Goal: Book appointment/travel/reservation

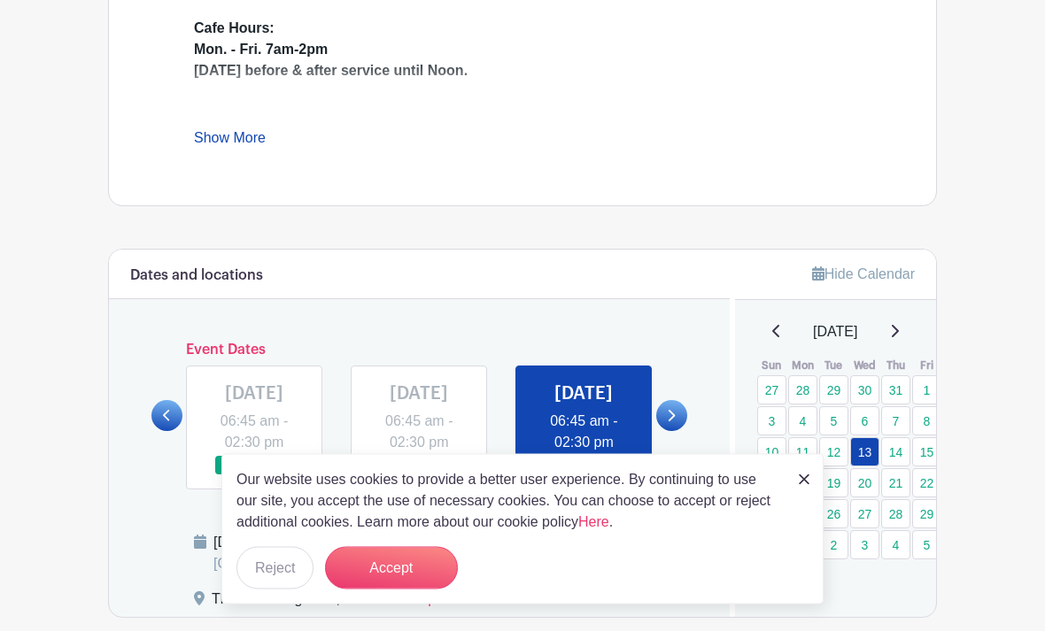
scroll to position [752, 0]
click at [807, 490] on link at bounding box center [804, 478] width 11 height 21
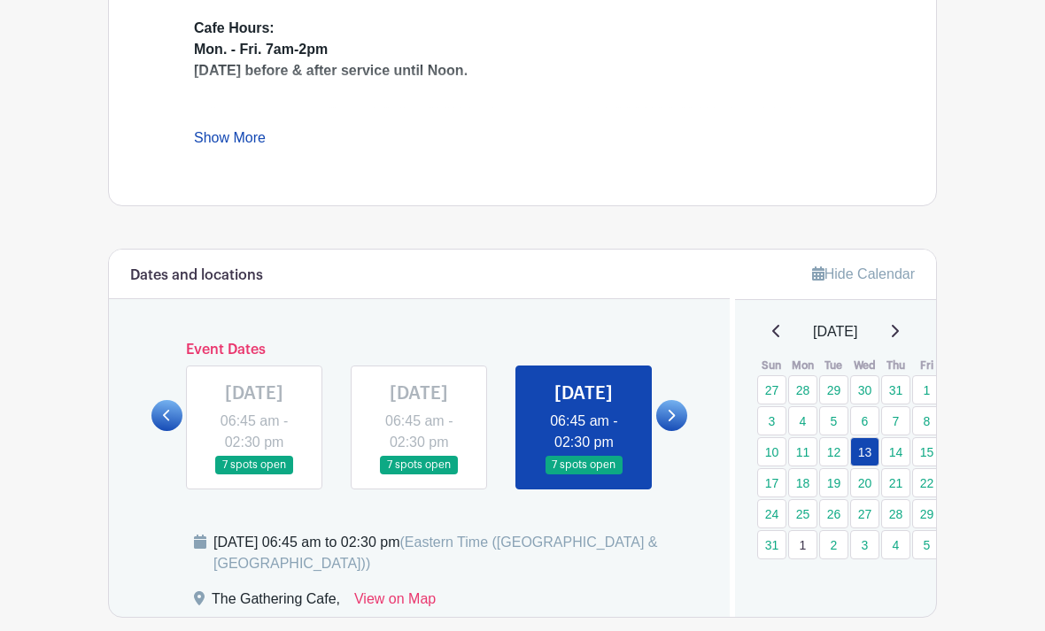
click at [815, 531] on link "1" at bounding box center [802, 544] width 29 height 29
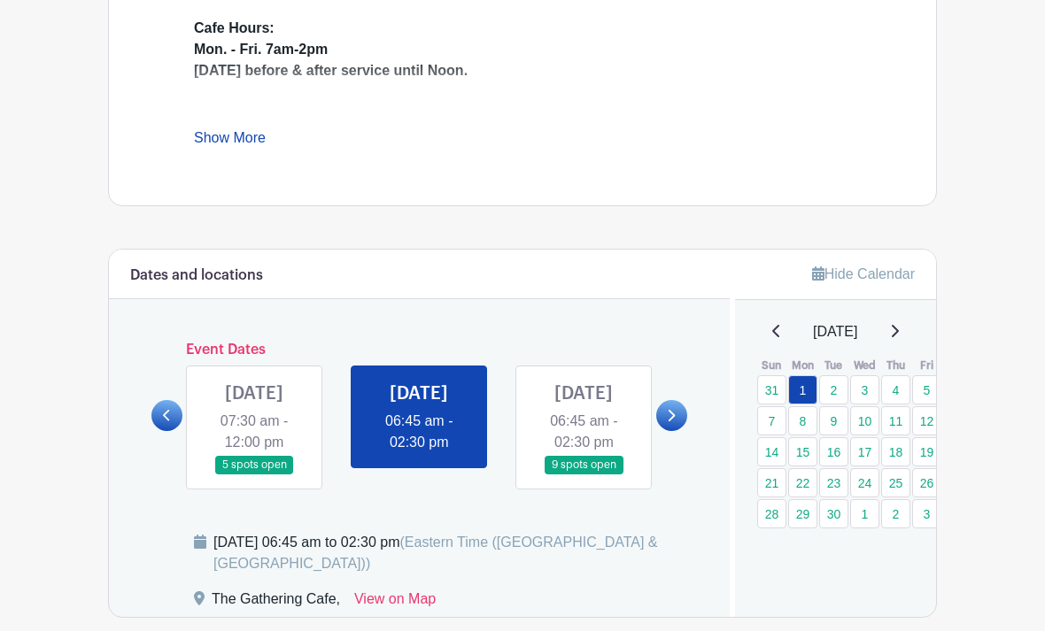
click at [772, 329] on icon at bounding box center [775, 331] width 7 height 12
click at [772, 327] on icon at bounding box center [776, 331] width 9 height 14
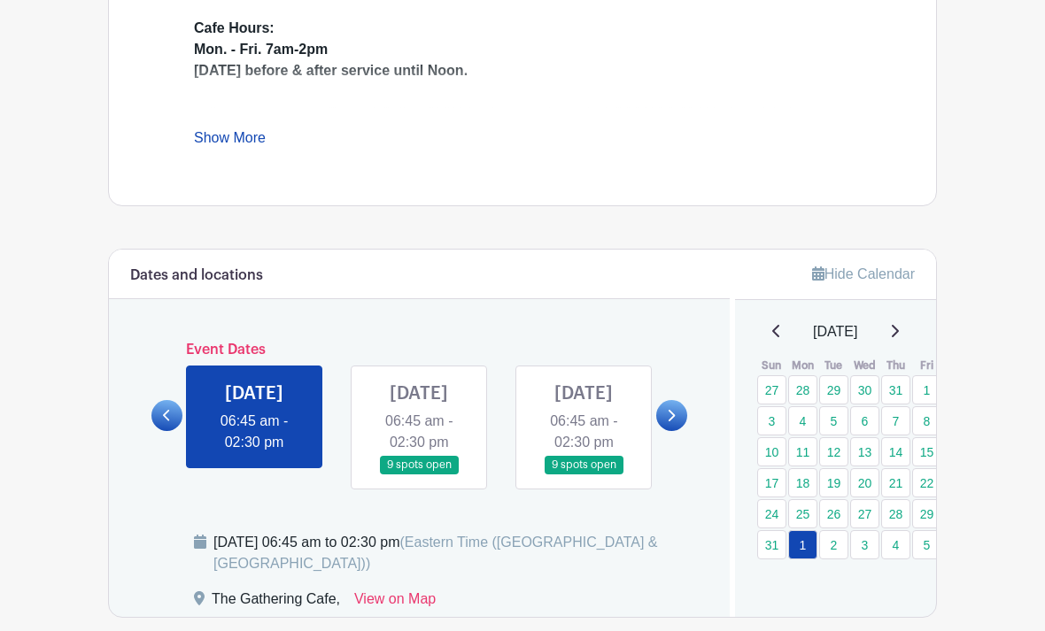
click at [773, 486] on link "17" at bounding box center [771, 482] width 29 height 29
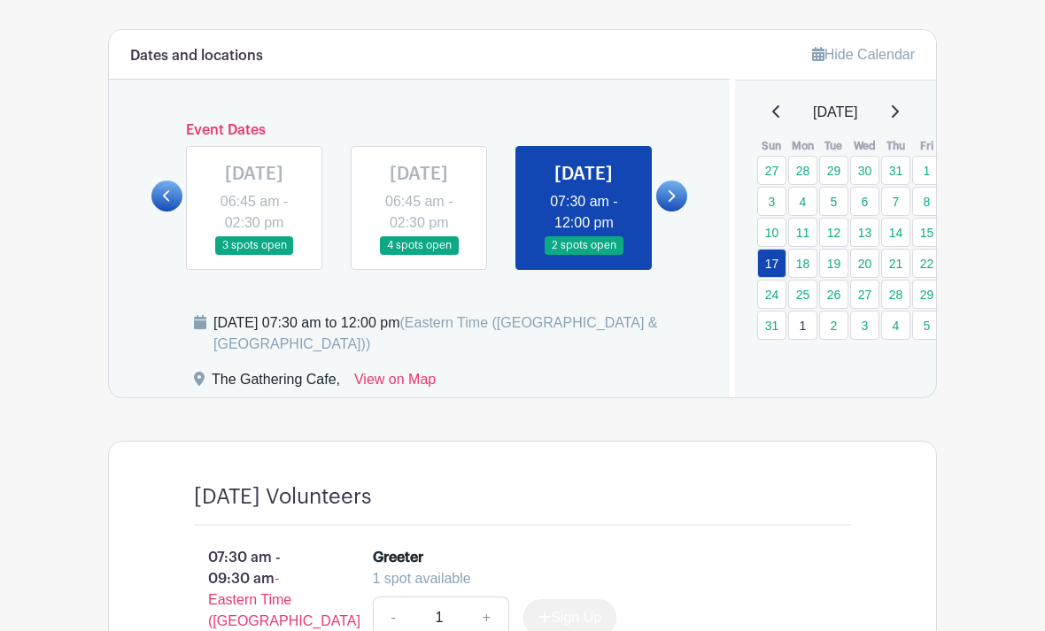
scroll to position [968, 0]
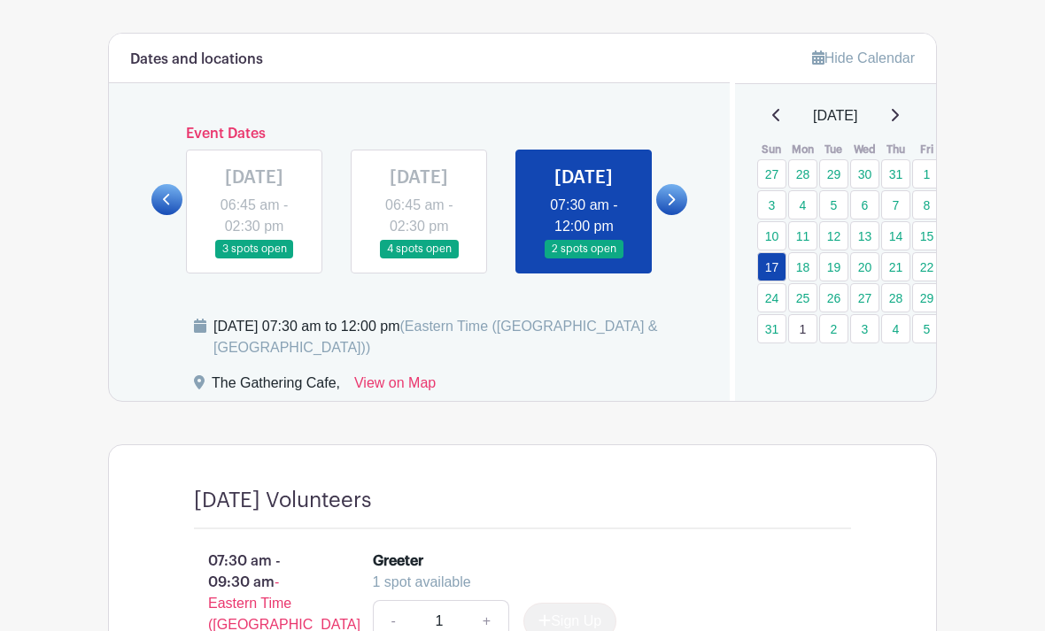
click at [812, 263] on link "18" at bounding box center [802, 266] width 29 height 29
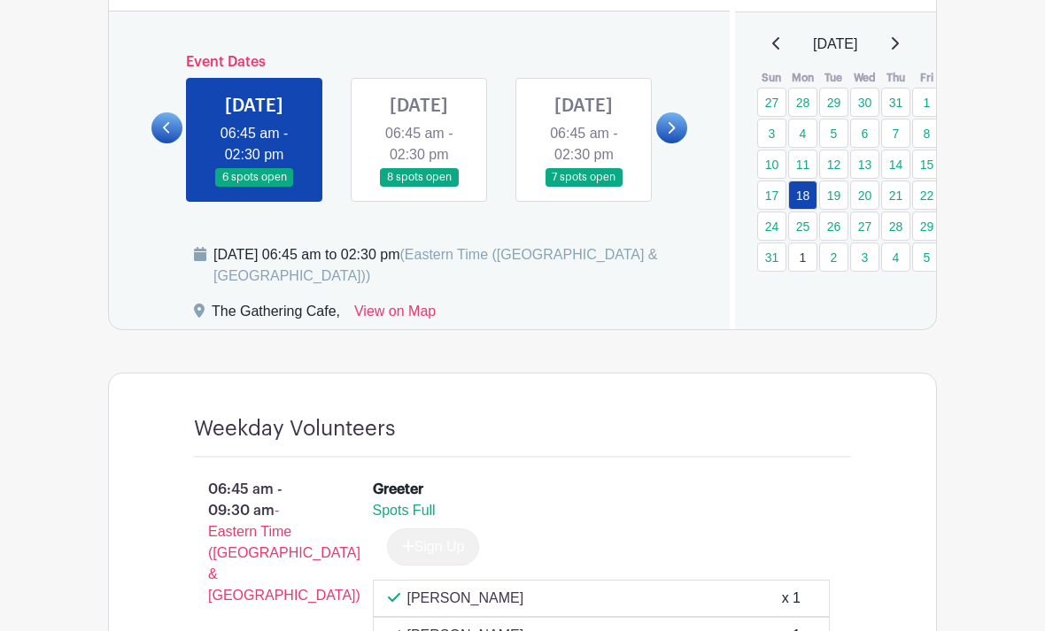
scroll to position [1029, 0]
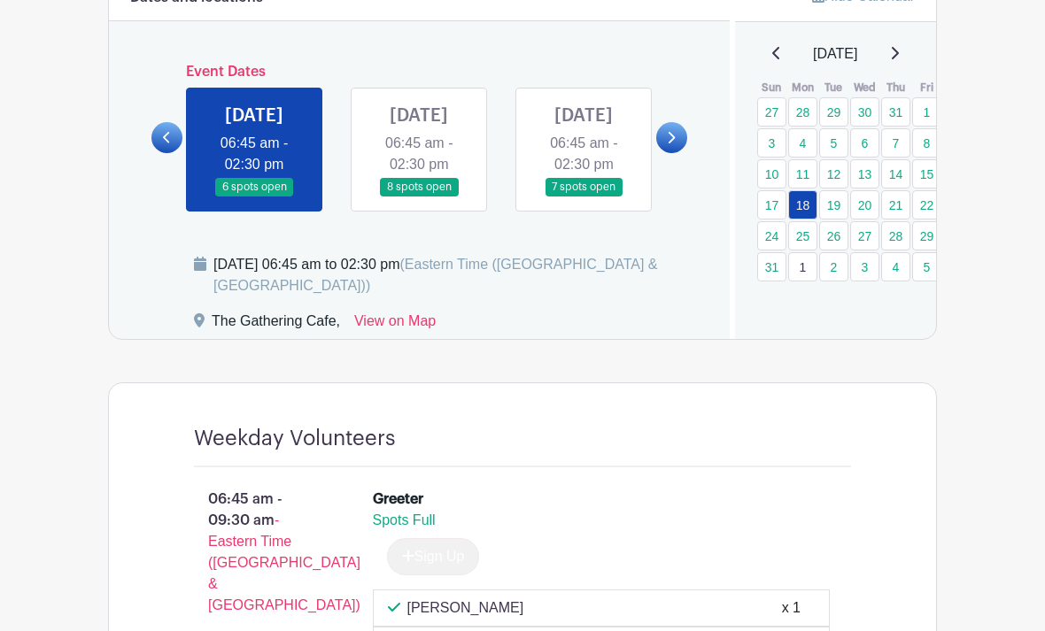
click at [419, 197] on link at bounding box center [419, 197] width 0 height 0
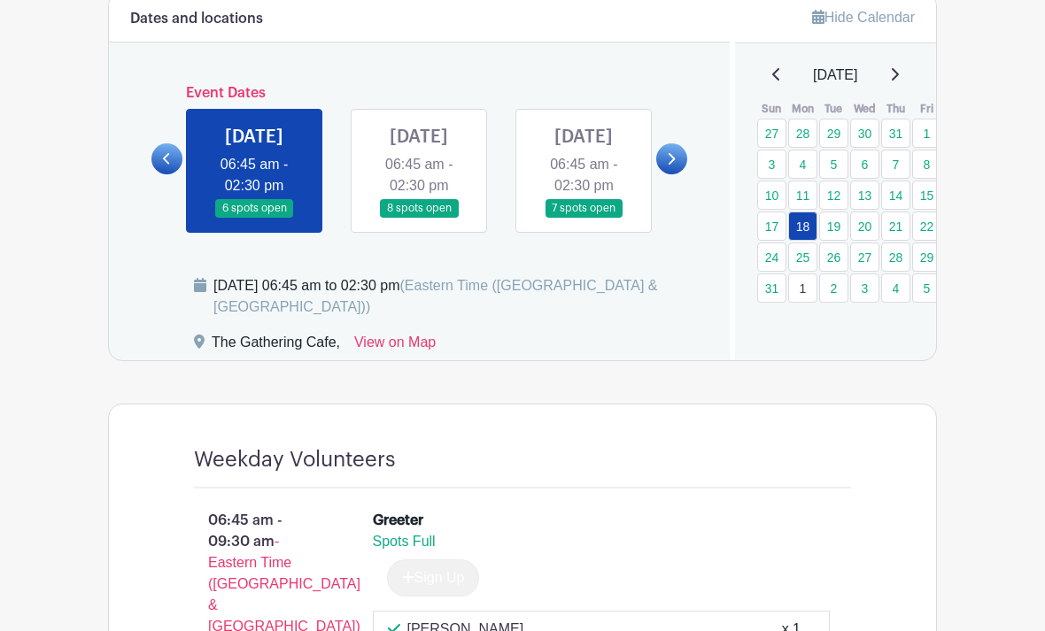
scroll to position [983, 0]
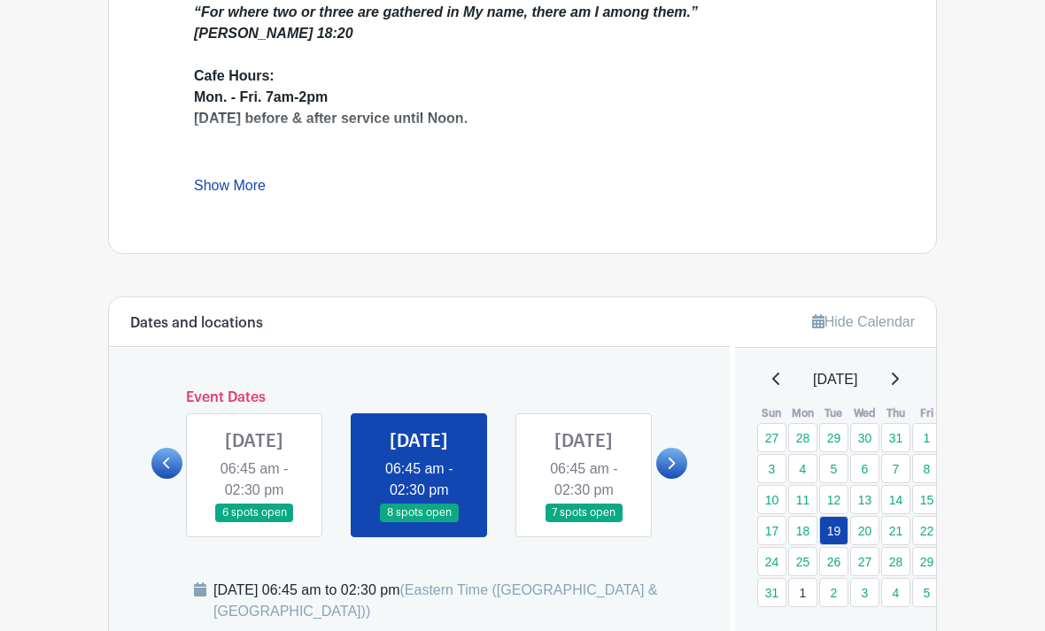
scroll to position [700, 0]
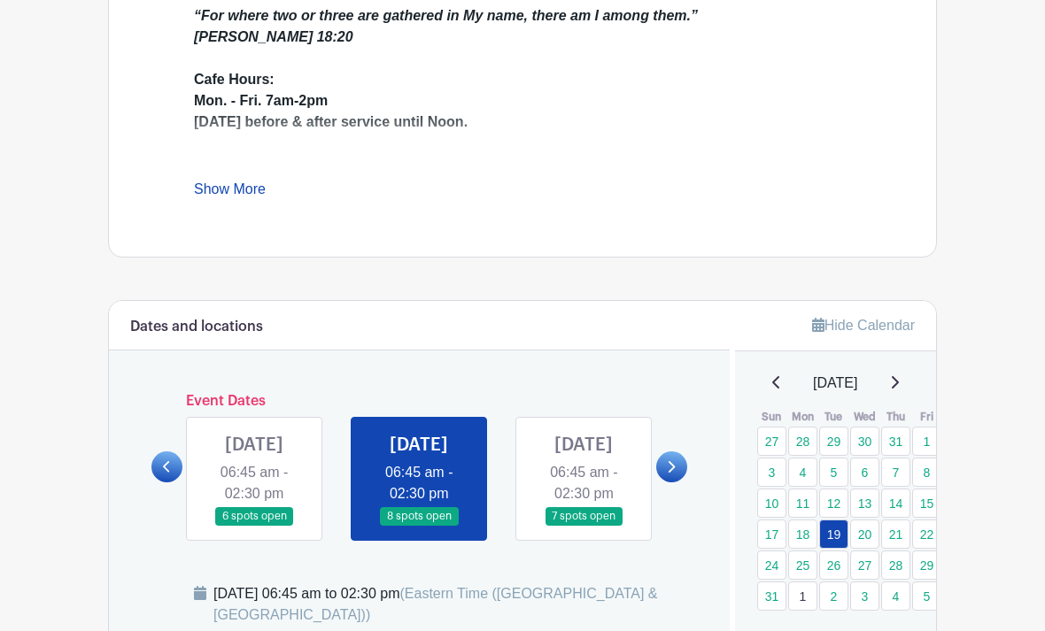
click at [583, 526] on link at bounding box center [583, 526] width 0 height 0
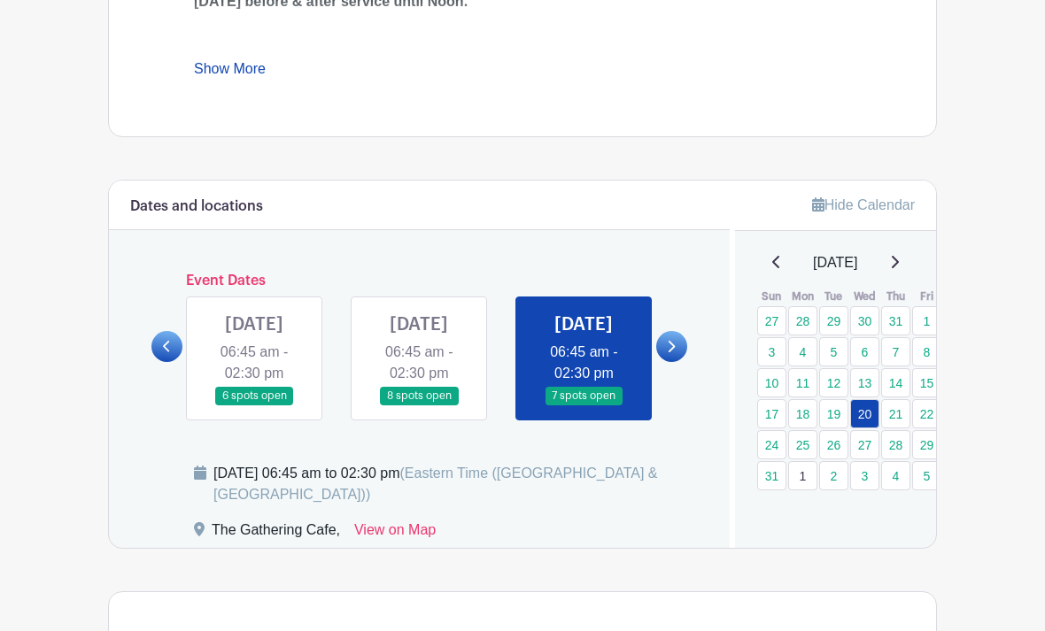
scroll to position [821, 0]
click at [677, 356] on link at bounding box center [671, 346] width 31 height 31
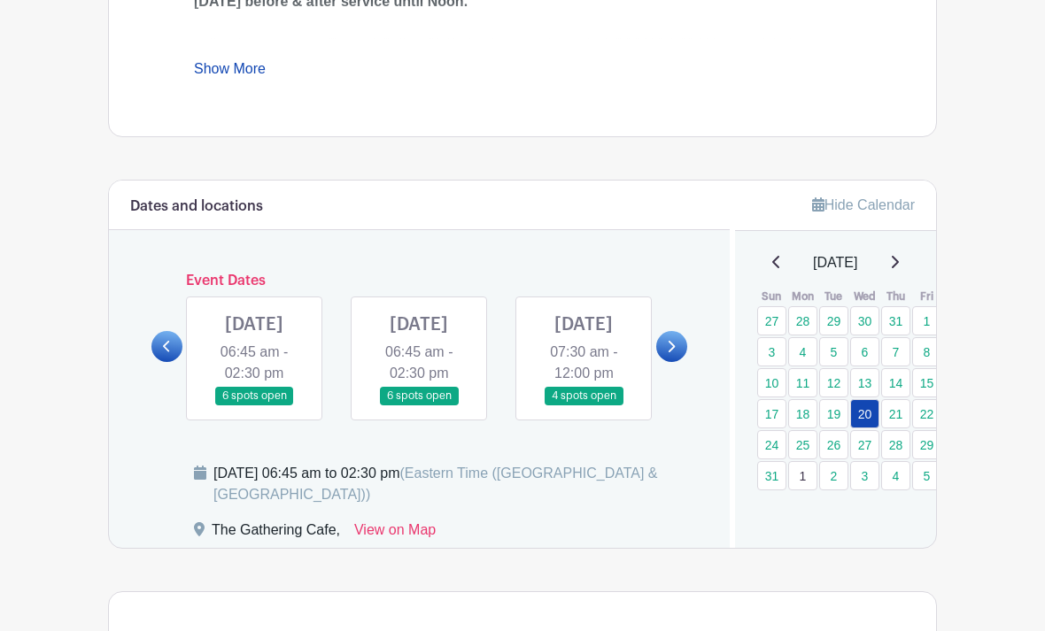
click at [254, 406] on link at bounding box center [254, 406] width 0 height 0
click at [901, 408] on link "21" at bounding box center [895, 413] width 29 height 29
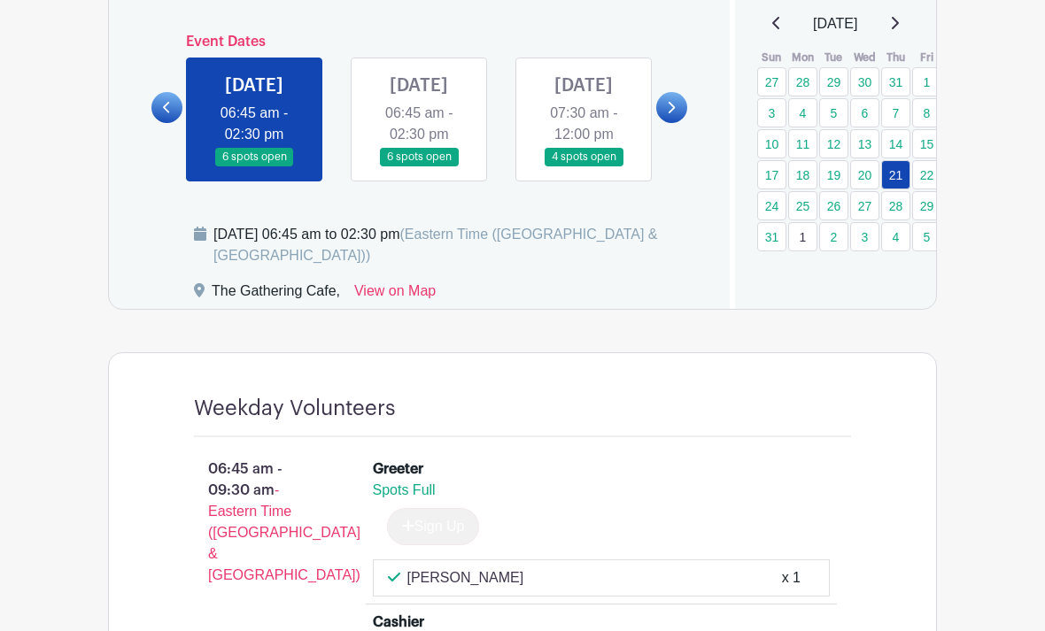
scroll to position [916, 0]
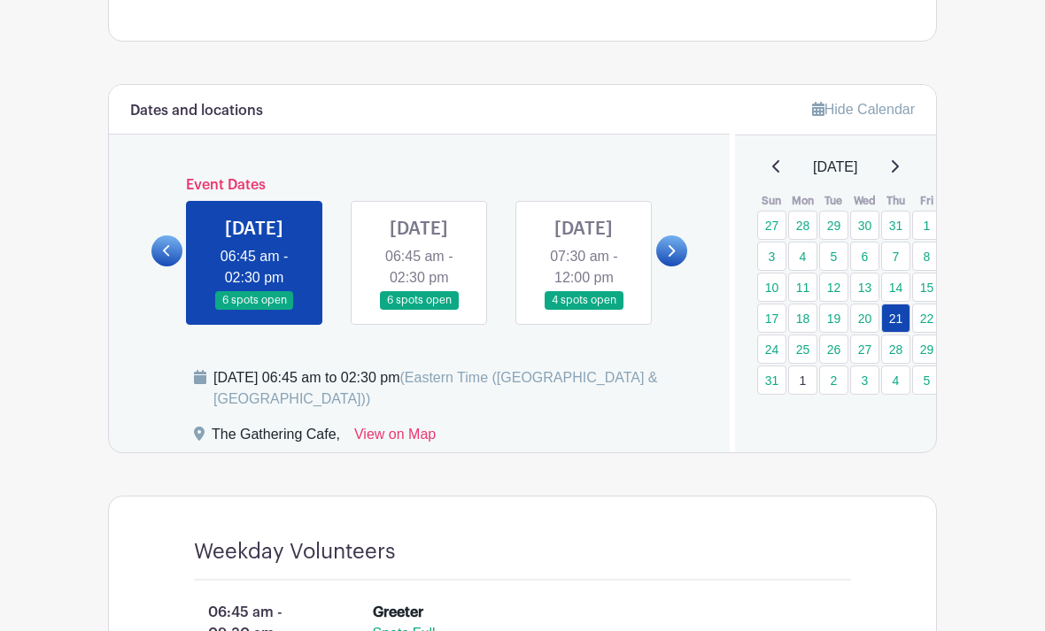
click at [419, 310] on link at bounding box center [419, 310] width 0 height 0
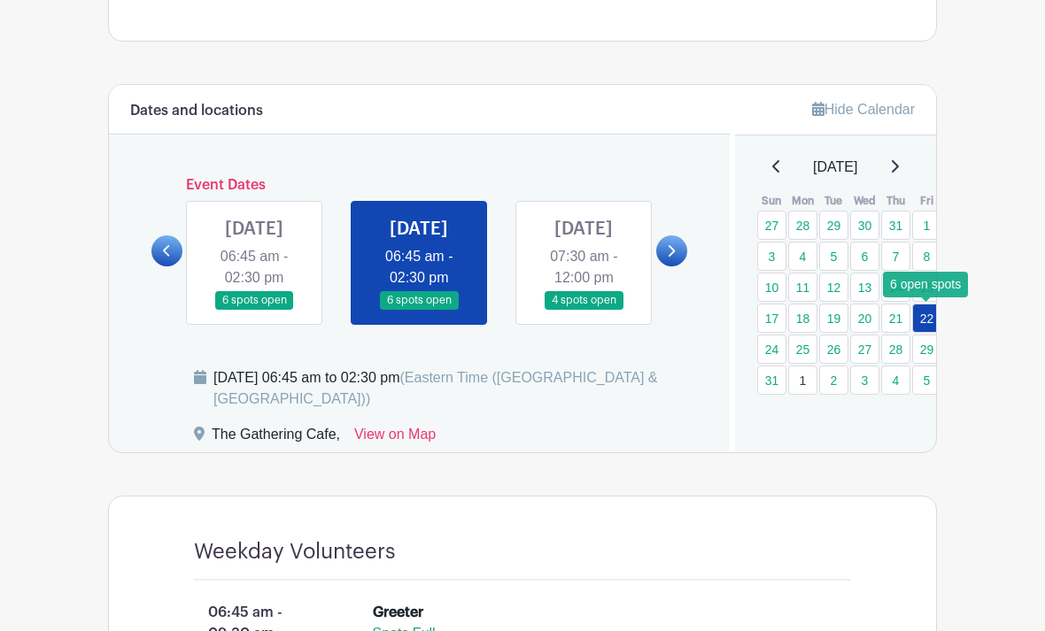
click at [934, 320] on link "22" at bounding box center [926, 318] width 29 height 29
